Goal: Information Seeking & Learning: Find specific fact

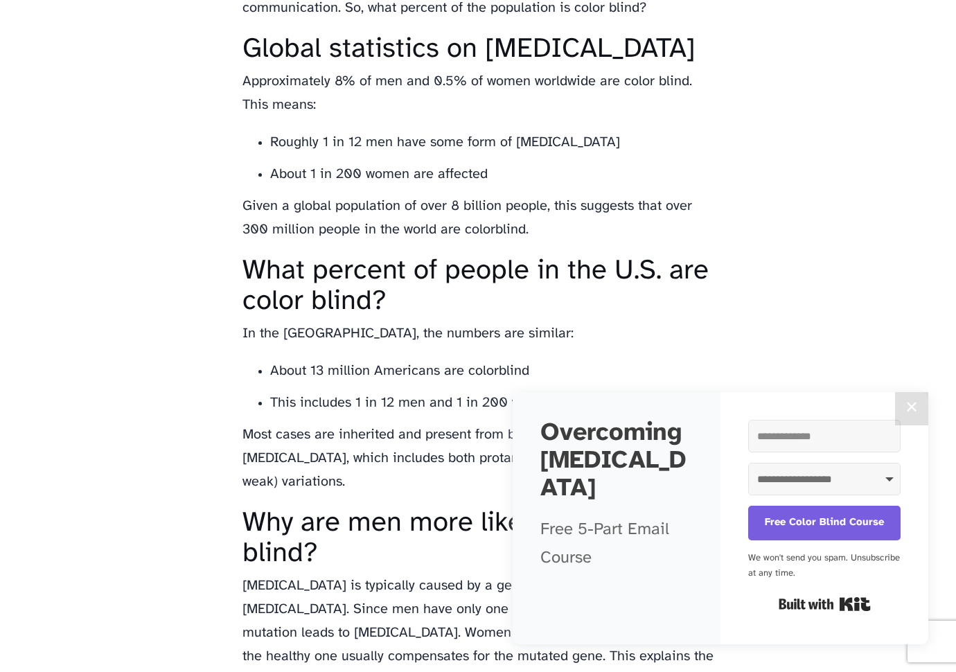
scroll to position [929, 0]
click at [530, 186] on li "About 1 in 200 women are affected" at bounding box center [492, 174] width 444 height 24
click at [508, 186] on li "About 1 in 200 women are affected" at bounding box center [492, 174] width 444 height 24
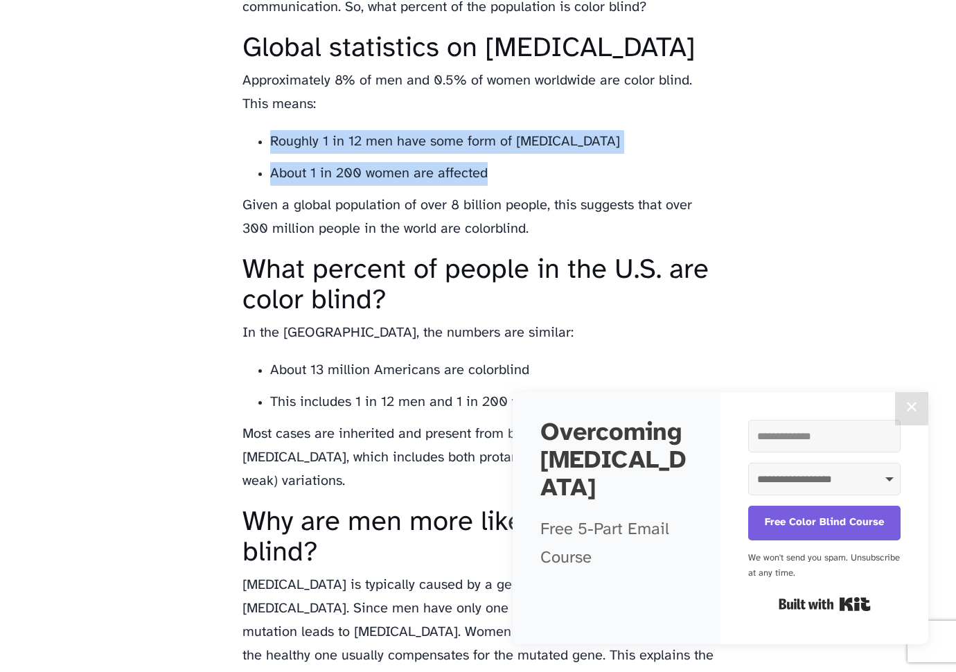
drag, startPoint x: 508, startPoint y: 195, endPoint x: 259, endPoint y: 169, distance: 250.9
click at [259, 169] on ul "Roughly 1 in 12 men have some form of color vision deficiency About 1 in 200 wo…" at bounding box center [478, 157] width 471 height 55
click at [270, 154] on li "Roughly 1 in 12 men have some form of [MEDICAL_DATA]" at bounding box center [492, 142] width 444 height 24
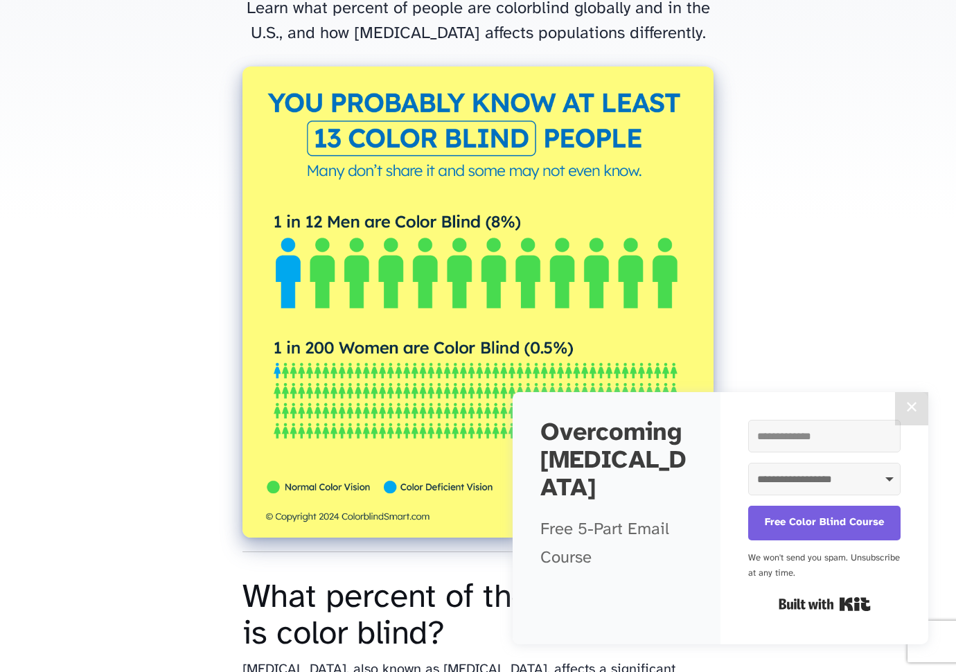
scroll to position [0, 0]
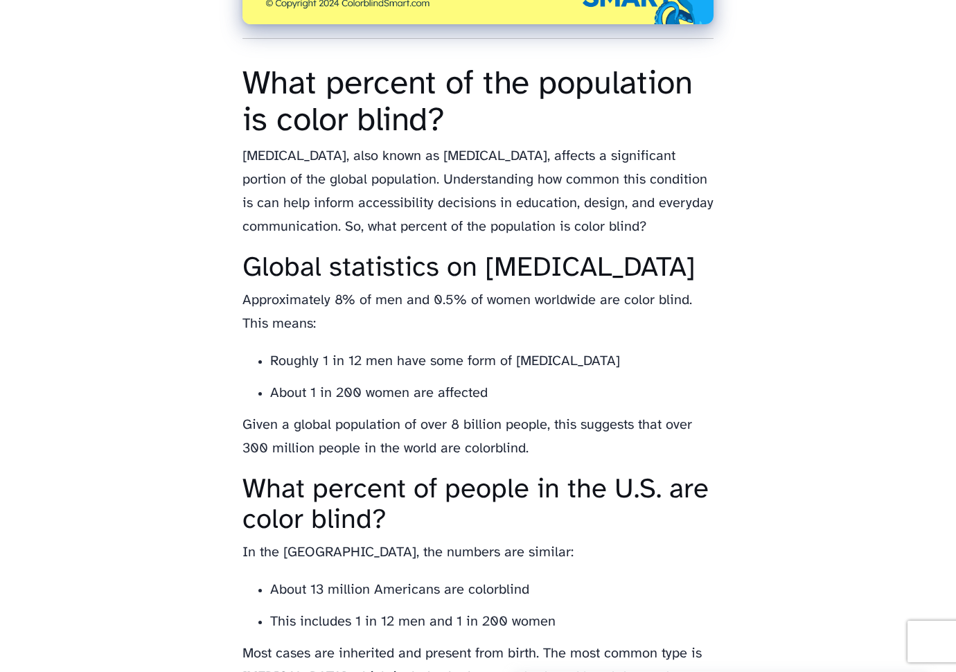
scroll to position [713, 0]
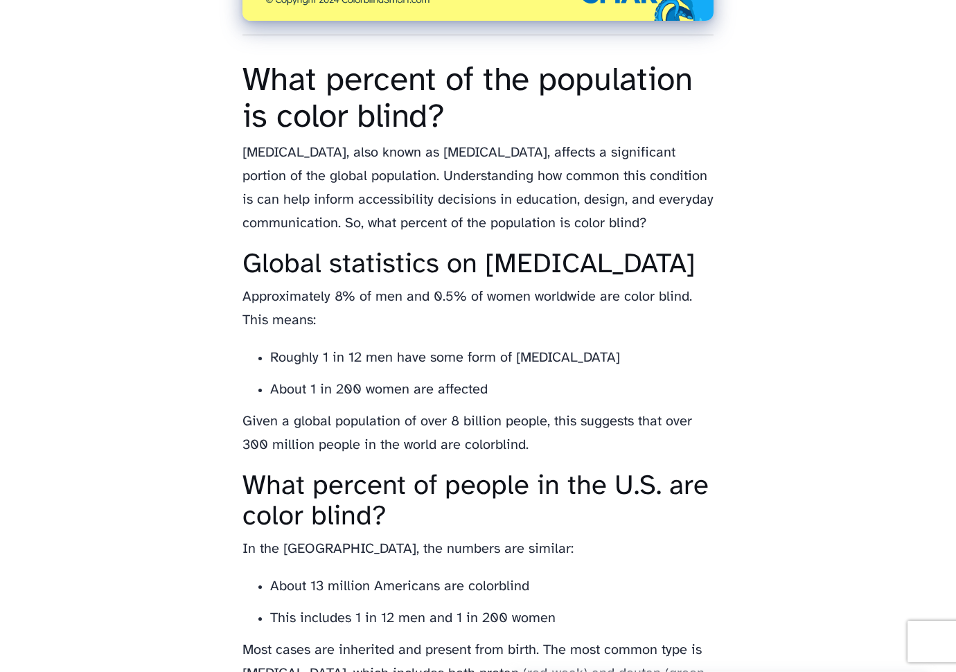
click at [548, 402] on li "About 1 in 200 women are affected" at bounding box center [492, 390] width 444 height 24
click at [497, 402] on li "About 1 in 200 women are affected" at bounding box center [492, 390] width 444 height 24
click at [484, 402] on li "About 1 in 200 women are affected" at bounding box center [492, 390] width 444 height 24
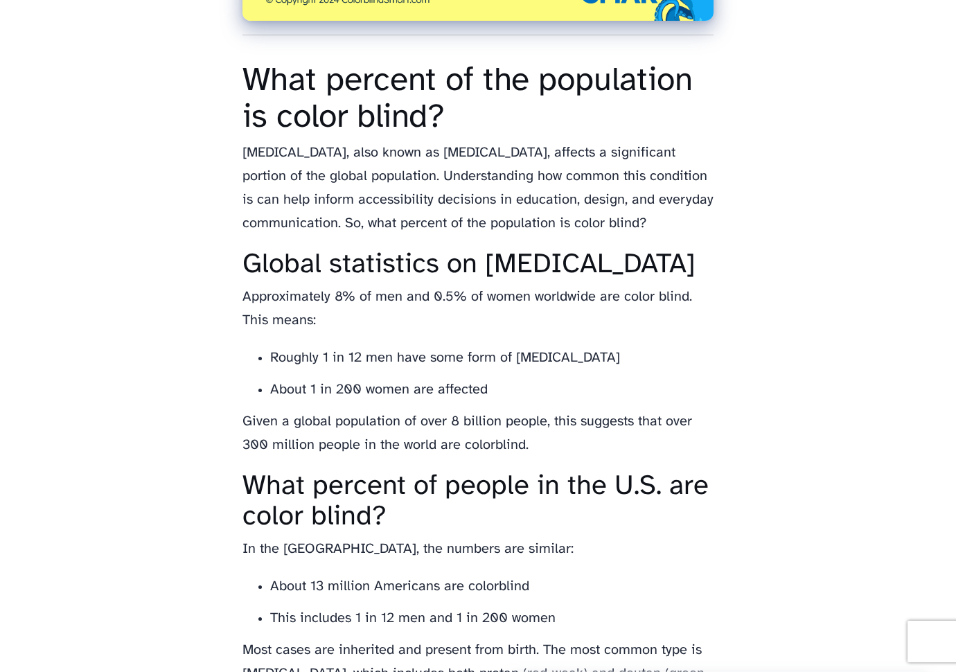
click at [489, 402] on li "About 1 in 200 women are affected" at bounding box center [492, 390] width 444 height 24
click at [559, 457] on p "Given a global population of over 8 billion people, this suggests that over 300…" at bounding box center [478, 433] width 471 height 47
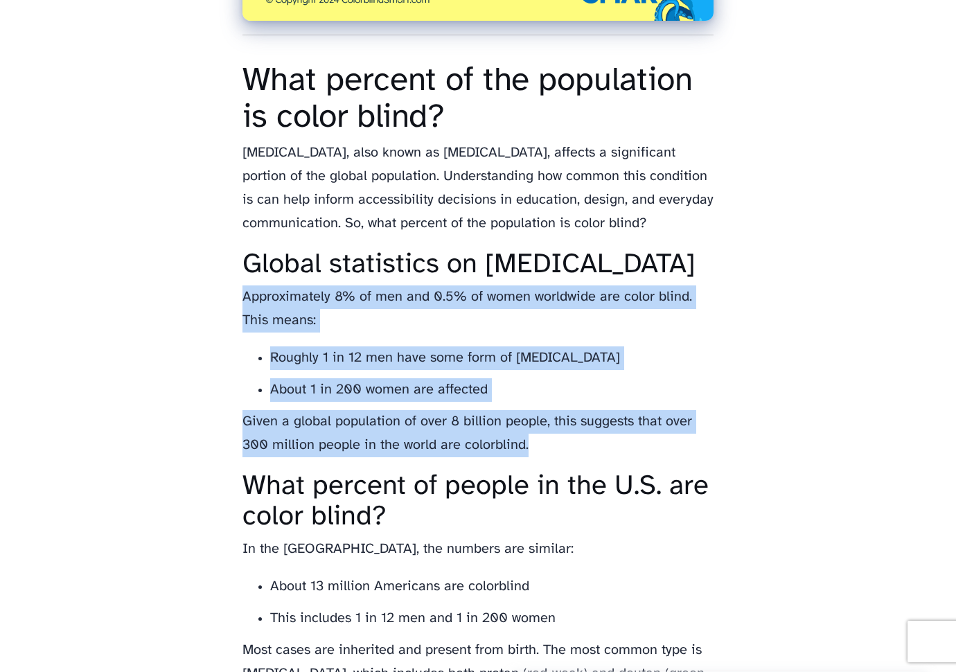
drag, startPoint x: 550, startPoint y: 473, endPoint x: 232, endPoint y: 322, distance: 351.9
copy div "Approximately 8% of men and 0.5% of women worldwide are color blind. This means…"
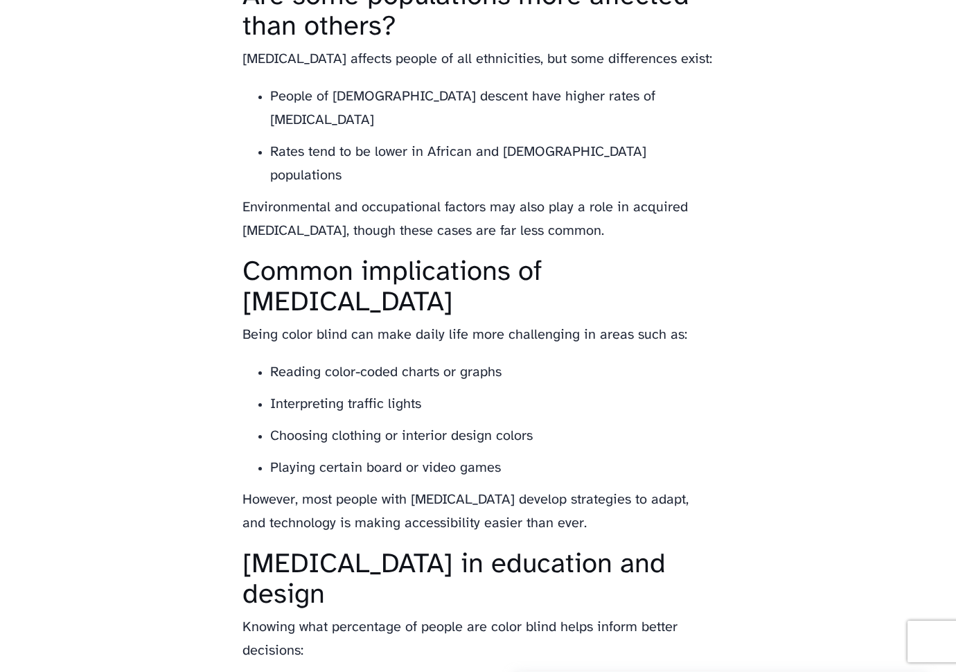
scroll to position [1857, 0]
